Goal: Transaction & Acquisition: Purchase product/service

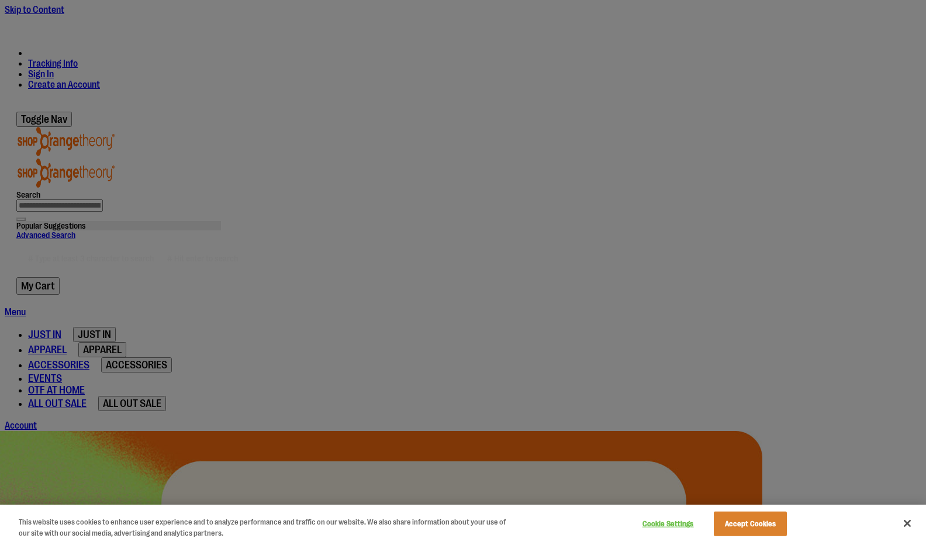
click at [341, 117] on div at bounding box center [463, 272] width 926 height 545
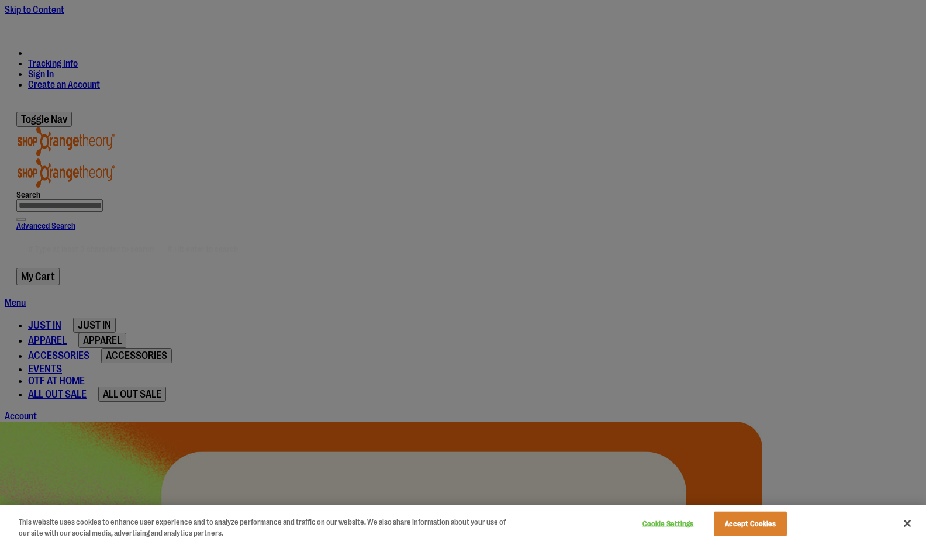
click at [337, 116] on div at bounding box center [463, 272] width 926 height 545
click at [351, 87] on div at bounding box center [463, 272] width 926 height 545
click at [727, 530] on button "Accept Cookies" at bounding box center [750, 524] width 73 height 25
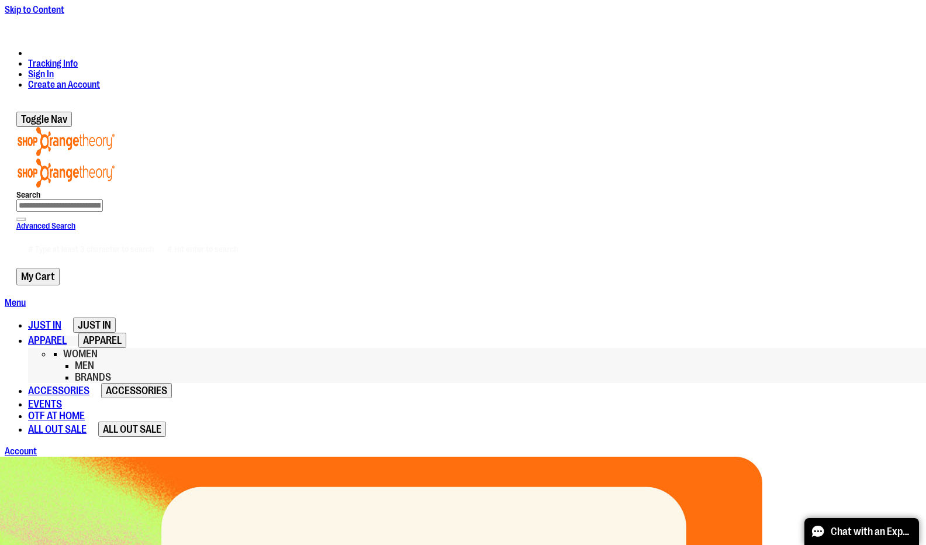
click at [67, 334] on span "APPAREL" at bounding box center [47, 340] width 39 height 12
